Goal: Information Seeking & Learning: Check status

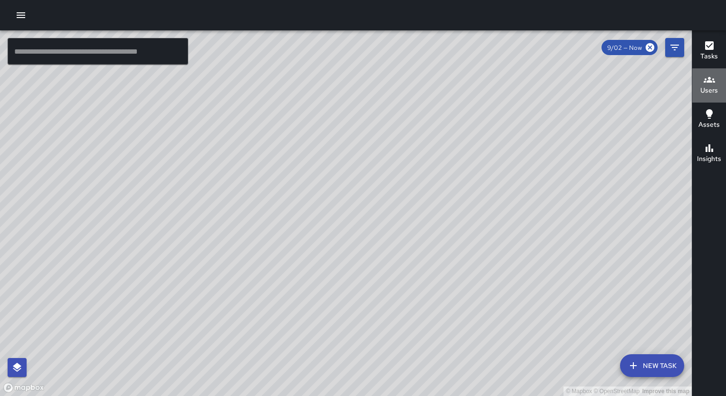
click at [708, 88] on h6 "Users" at bounding box center [709, 91] width 18 height 10
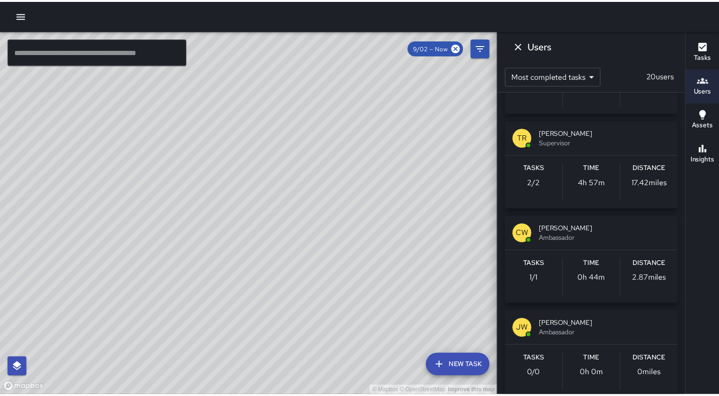
scroll to position [663, 0]
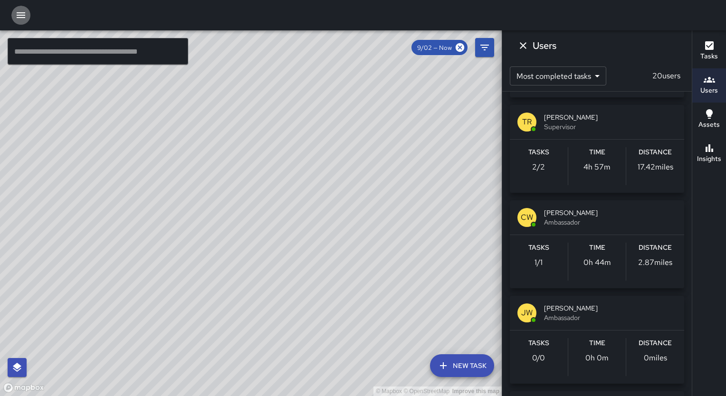
click at [17, 9] on button "button" at bounding box center [20, 15] width 19 height 19
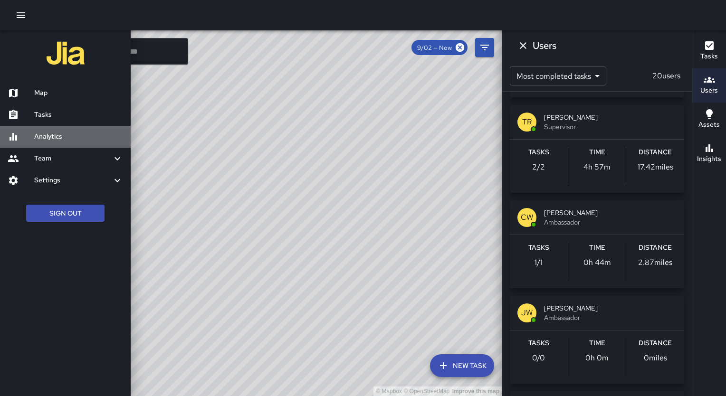
click at [36, 137] on h6 "Analytics" at bounding box center [78, 137] width 89 height 10
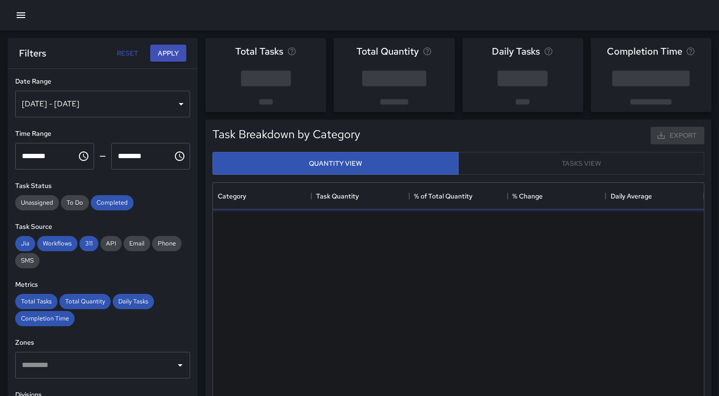
scroll to position [277, 483]
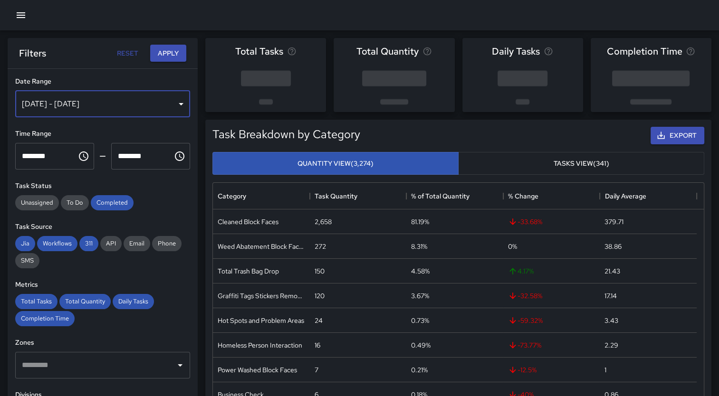
click at [177, 108] on div "[DATE] - [DATE]" at bounding box center [102, 104] width 175 height 27
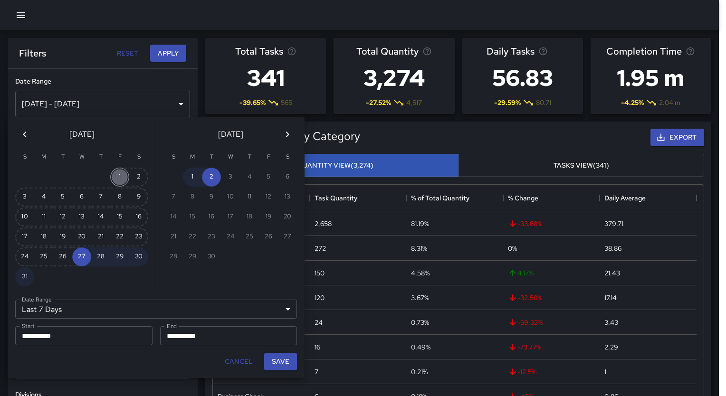
click at [115, 173] on button "1" at bounding box center [119, 177] width 19 height 19
type input "******"
type input "**********"
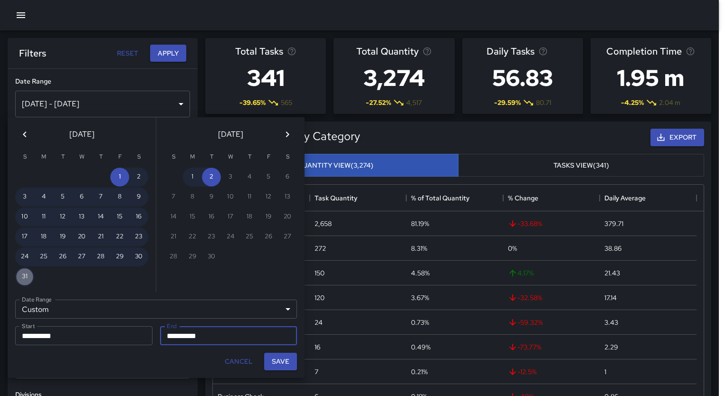
click at [28, 269] on button "31" at bounding box center [24, 276] width 19 height 19
type input "**********"
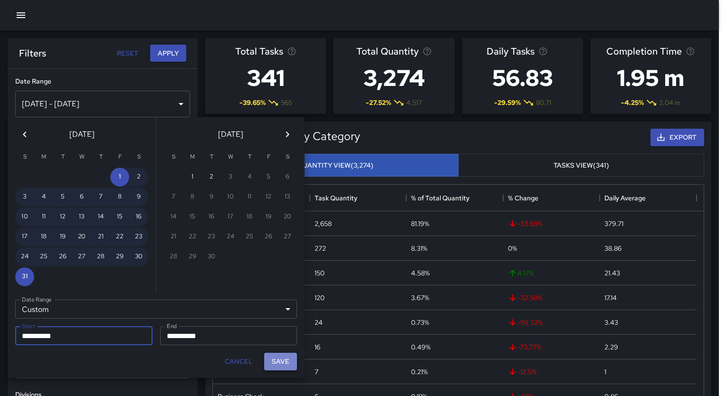
click at [278, 357] on button "Save" at bounding box center [280, 362] width 33 height 18
type input "**********"
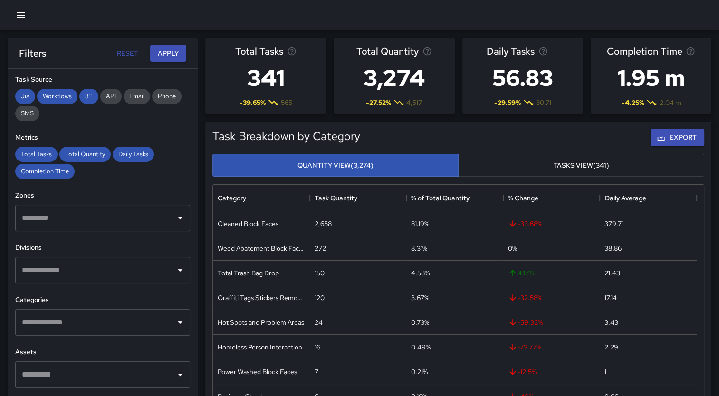
scroll to position [149, 0]
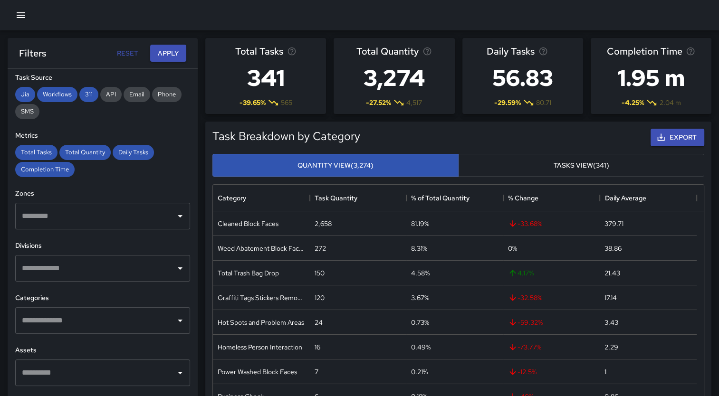
click at [179, 273] on div "​" at bounding box center [102, 268] width 175 height 27
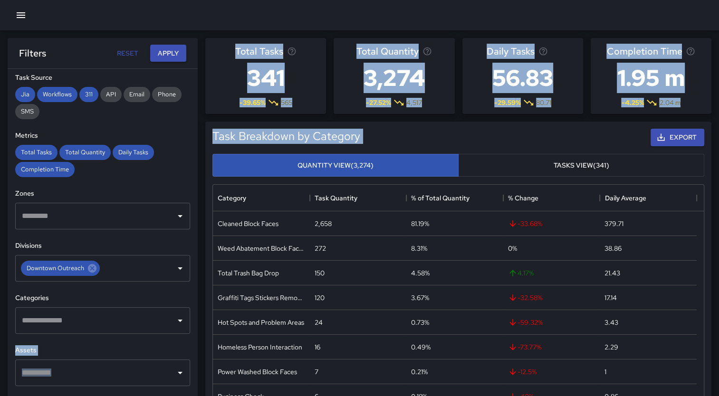
drag, startPoint x: 188, startPoint y: 319, endPoint x: 198, endPoint y: 407, distance: 88.0
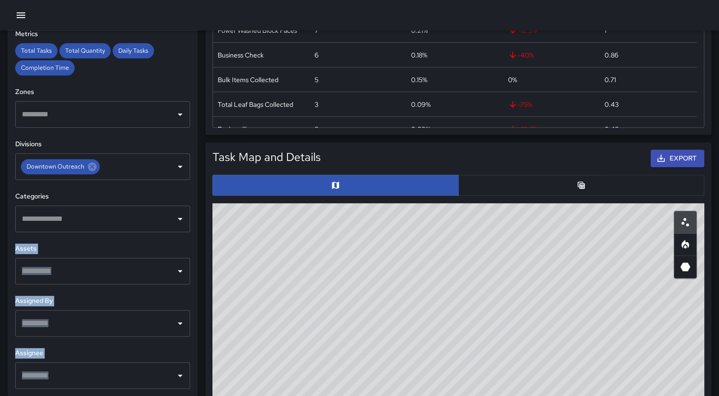
scroll to position [354, 0]
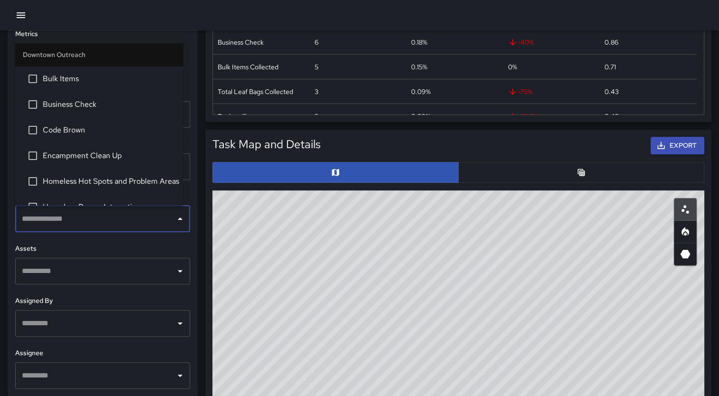
click at [163, 222] on input "text" at bounding box center [95, 219] width 152 height 18
click at [174, 378] on icon "Open" at bounding box center [179, 375] width 11 height 11
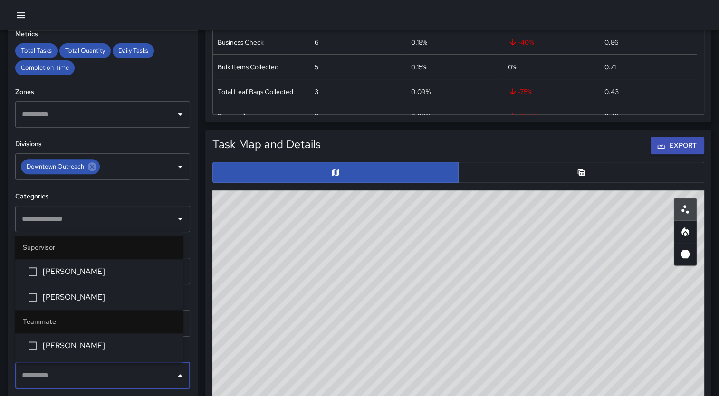
click at [113, 301] on span "[PERSON_NAME]" at bounding box center [109, 297] width 133 height 11
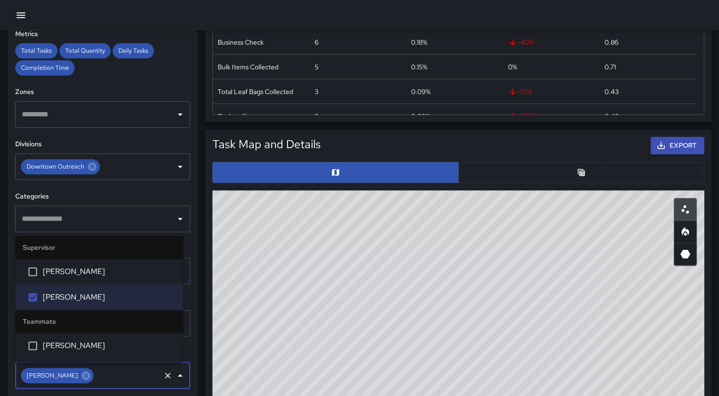
click at [109, 348] on span "[PERSON_NAME]" at bounding box center [109, 345] width 133 height 11
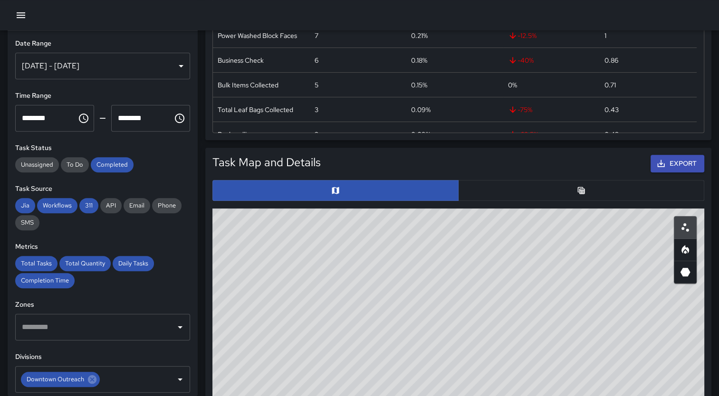
scroll to position [0, 0]
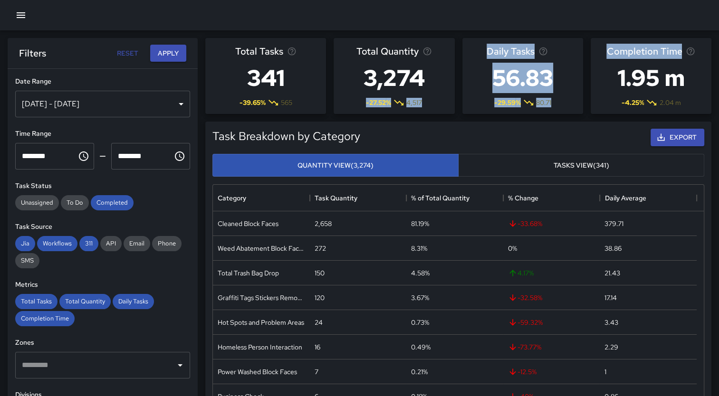
drag, startPoint x: 709, startPoint y: 30, endPoint x: 425, endPoint y: 93, distance: 290.8
click at [425, 93] on div "Total Tasks 341 -39.65 % 565 Total Quantity 3,274 -27.52 % 4,517 Daily Tasks 56…" at bounding box center [455, 72] width 514 height 84
click at [168, 57] on button "Apply" at bounding box center [168, 54] width 36 height 18
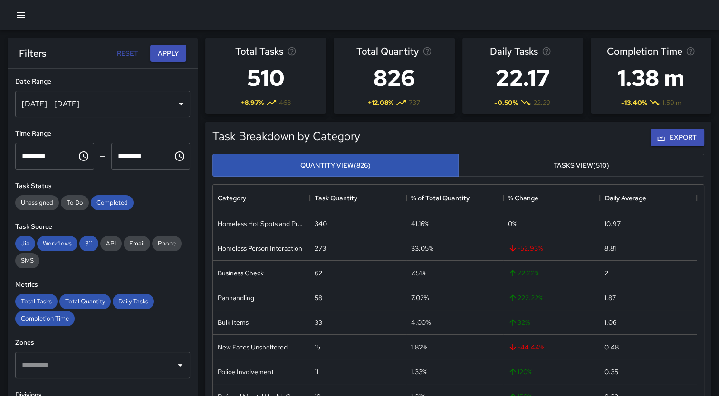
drag, startPoint x: 707, startPoint y: 241, endPoint x: 709, endPoint y: 281, distance: 39.5
click at [709, 281] on div "Task Breakdown by Category Export Quantity View (826) Tasks View (510) Category…" at bounding box center [458, 299] width 506 height 355
